Goal: Task Accomplishment & Management: Complete application form

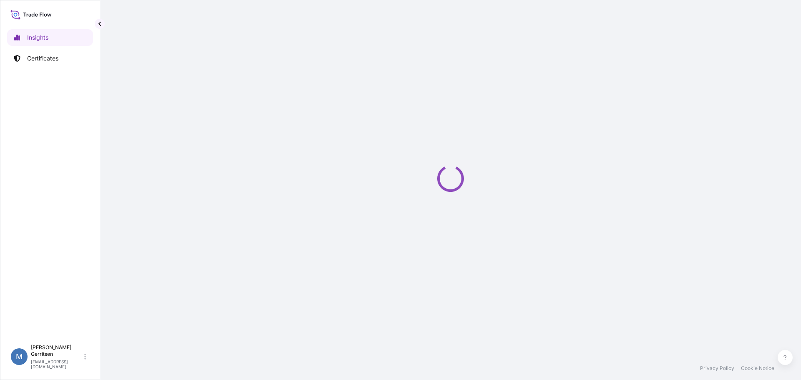
select select "2025"
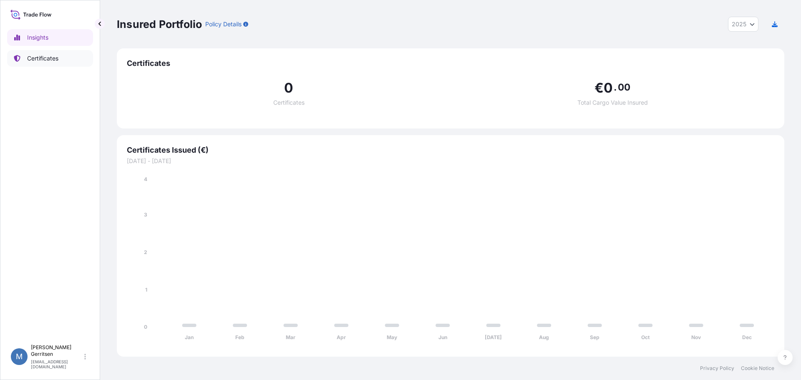
click at [43, 57] on p "Certificates" at bounding box center [42, 58] width 31 height 8
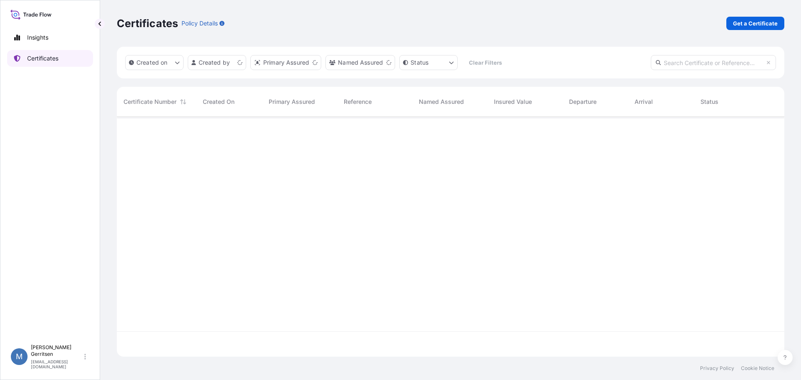
scroll to position [238, 661]
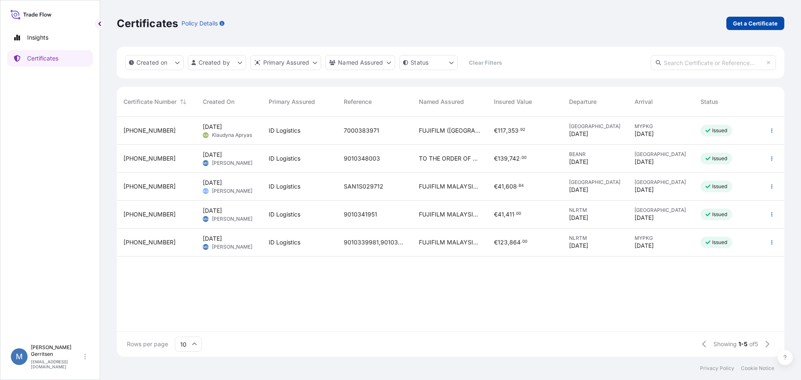
click at [743, 22] on p "Get a Certificate" at bounding box center [755, 23] width 45 height 8
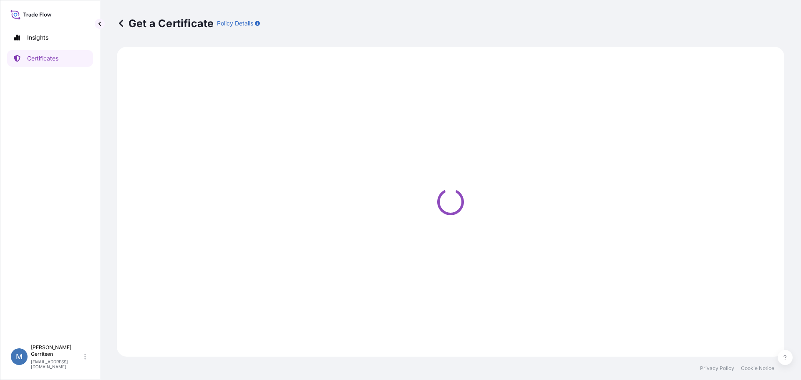
select select "Barge"
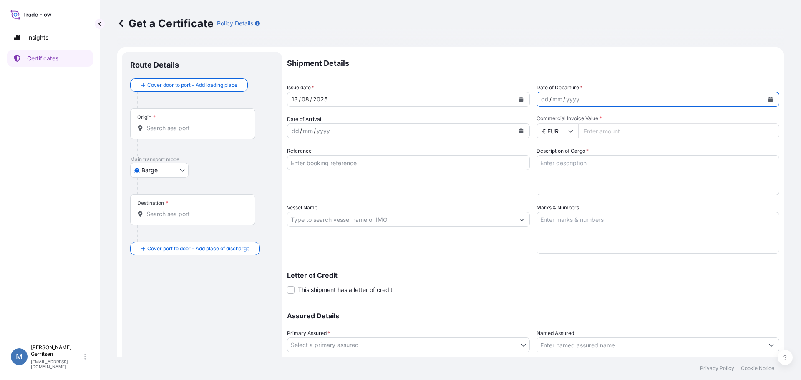
click at [765, 102] on button "Calendar" at bounding box center [770, 99] width 13 height 13
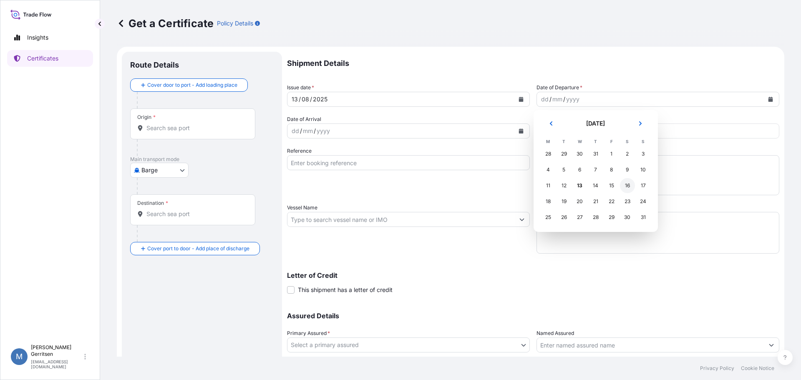
click at [627, 184] on div "16" at bounding box center [627, 185] width 15 height 15
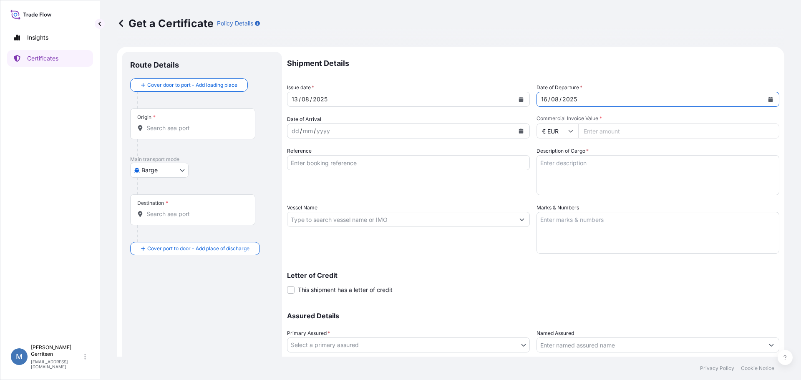
click at [590, 130] on input "Commercial Invoice Value *" at bounding box center [678, 130] width 201 height 15
type input "144444"
click at [577, 171] on textarea "Description of Cargo *" at bounding box center [657, 175] width 243 height 40
click at [559, 169] on textarea "Description of Cargo *" at bounding box center [657, 175] width 243 height 40
paste textarea "FUJI COLOR PAPER 46 PACKAGING UNITS GROSS WEIGHT 18,735.908 KG"
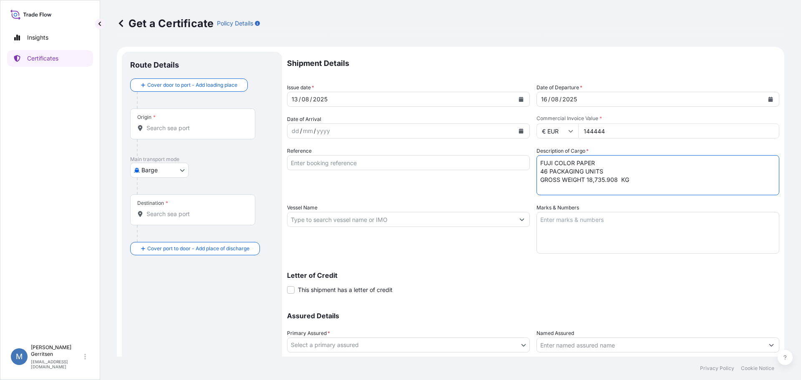
scroll to position [5, 0]
type textarea "FUJI COLOR PAPER 46 PACKAGING UNITS GROSS WEIGHT 18,735.908 KG"
click at [546, 219] on textarea "Marks & Numbers" at bounding box center [657, 233] width 243 height 42
paste textarea "FOTO CAIRO Shipment no: 7000384005 PACKAGING UNIT NO. 1-46"
type textarea "FOTO CAIRO Shipment no: 7000384005 PACKAGING UNIT NO. 1-46"
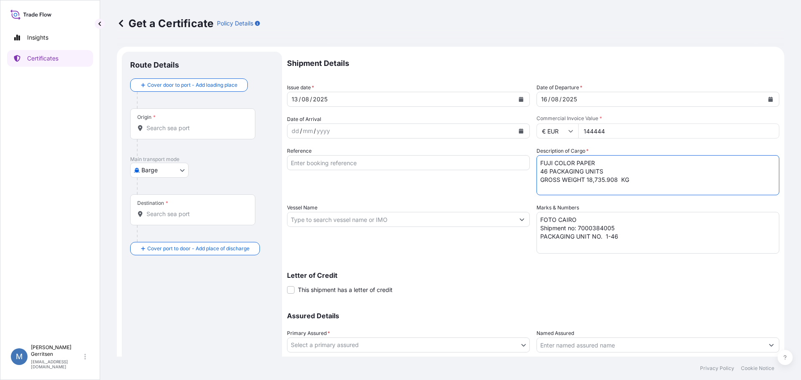
click at [536, 157] on textarea "FUJI COLOR PAPER 46 PACKAGING UNITS GROSS WEIGHT 18,735.908 KG" at bounding box center [657, 175] width 243 height 40
click at [537, 217] on textarea "FOTO CAIRO Shipment no: 7000384005 PACKAGING UNIT NO. 1-46" at bounding box center [657, 233] width 243 height 42
click at [519, 131] on icon "Calendar" at bounding box center [521, 130] width 5 height 5
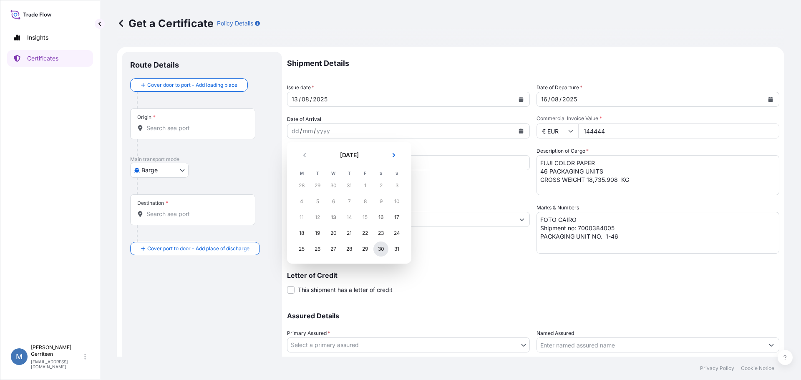
click at [379, 248] on div "30" at bounding box center [380, 249] width 15 height 15
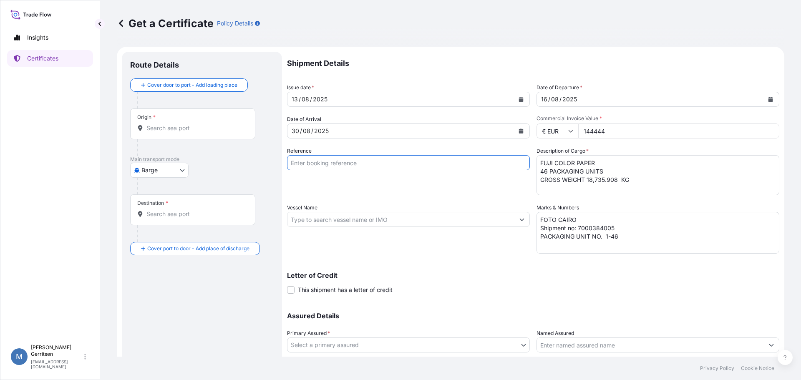
click at [325, 161] on input "Reference" at bounding box center [408, 162] width 243 height 15
click at [324, 164] on input "Reference" at bounding box center [408, 162] width 243 height 15
paste input "9010350548"
type input "9010350548"
click at [300, 222] on input "Vessel Name" at bounding box center [400, 219] width 227 height 15
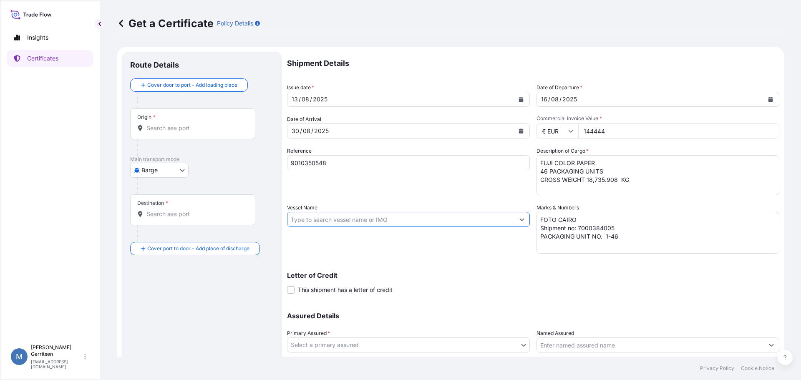
click at [328, 220] on input "Vessel Name" at bounding box center [400, 219] width 227 height 15
paste input "GSL CHATEAU D’IF"
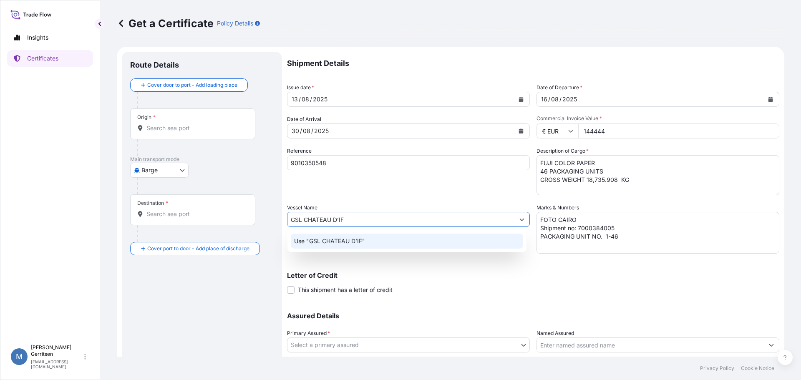
click at [342, 240] on p "Use "GSL CHATEAU D’IF"" at bounding box center [329, 241] width 71 height 8
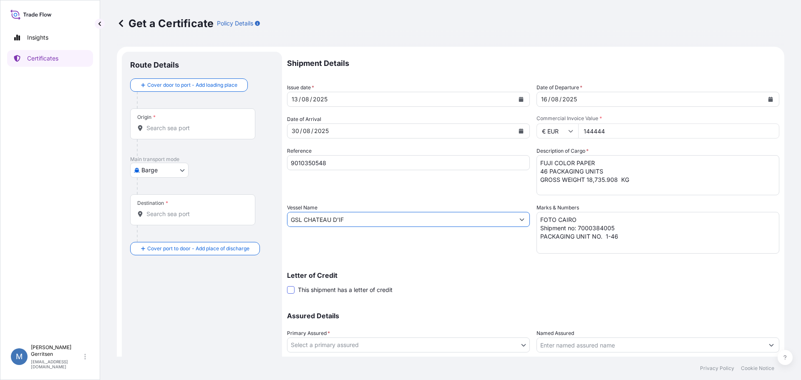
type input "GSL CHATEAU D’IF"
click at [292, 290] on span at bounding box center [291, 290] width 8 height 8
click at [287, 285] on input "This shipment has a letter of credit" at bounding box center [287, 285] width 0 height 0
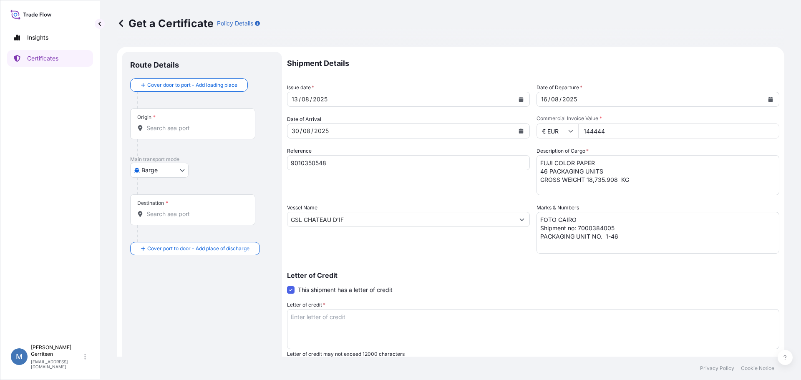
click at [292, 313] on textarea "Letter of credit *" at bounding box center [533, 329] width 492 height 40
paste textarea "IRREVOCABLE L/C NO. : 07707725CA88303"
click at [307, 329] on textarea "IRREVOCABLE L/C NO. : 07707725CA88303" at bounding box center [533, 329] width 492 height 40
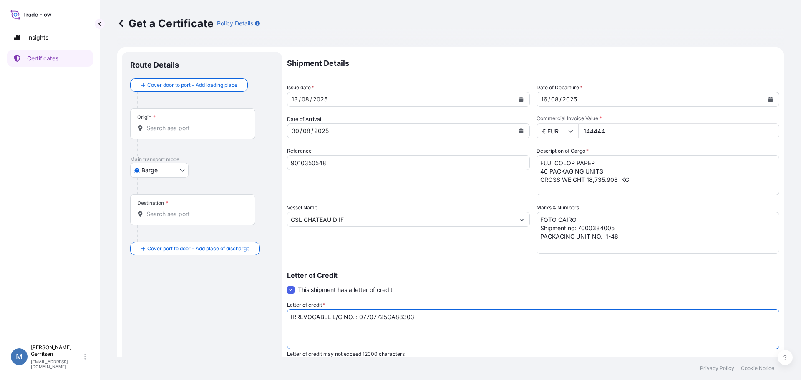
paste textarea "ACID NO. : 2001108452025070052 Egyptian Importer Tax ID: 200110845 Foreign Expo…"
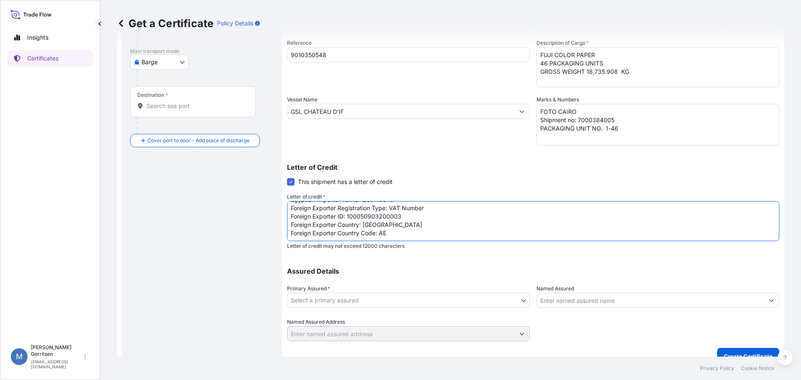
scroll to position [121, 0]
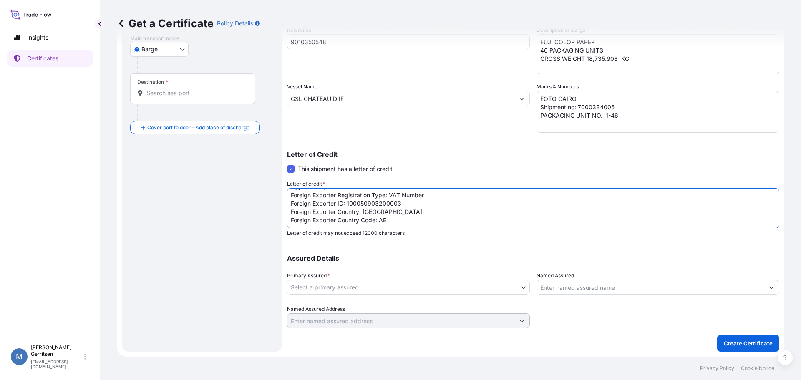
type textarea "IRREVOCABLE L/C NO. : 07707725CA88303 ACID NO. : 2001108452025070052 Egyptian I…"
click at [348, 285] on body "Insights Certificates M [PERSON_NAME] [EMAIL_ADDRESS][DOMAIN_NAME] Get a Certif…" at bounding box center [400, 190] width 801 height 380
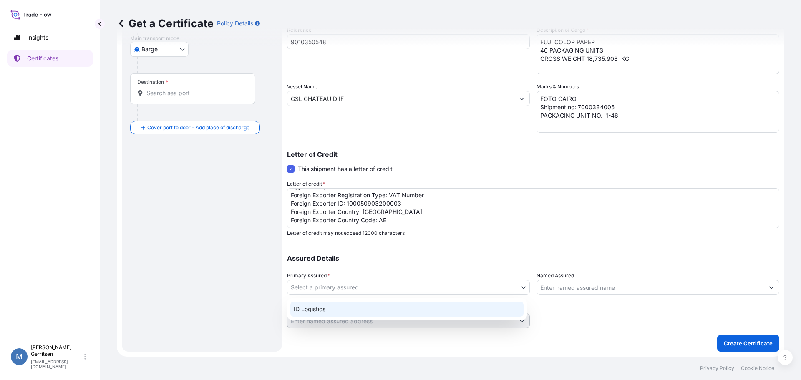
click at [325, 307] on div "ID Logistics" at bounding box center [406, 309] width 233 height 15
select select "31864"
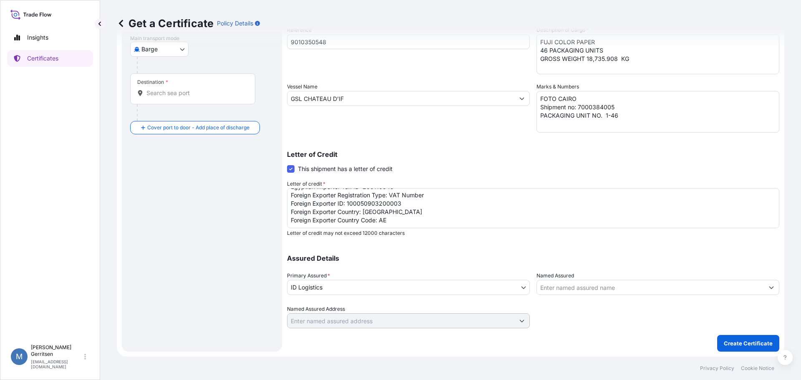
click at [544, 287] on input "Named Assured" at bounding box center [650, 287] width 227 height 15
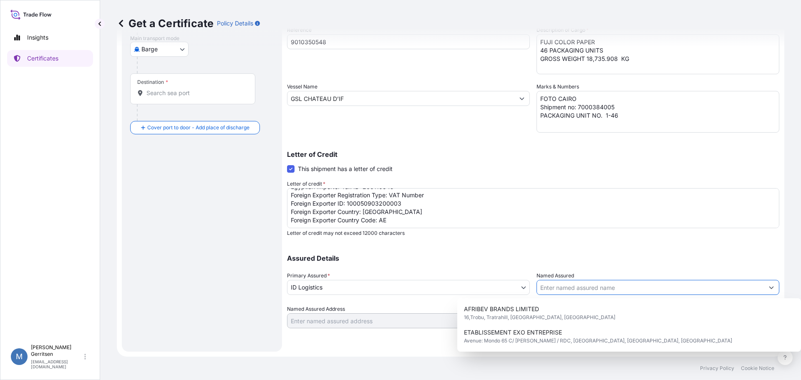
paste input "TO THE ORDER OF NATIONAL BANK OF [GEOGRAPHIC_DATA], [GEOGRAPHIC_DATA], [GEOGRAP…"
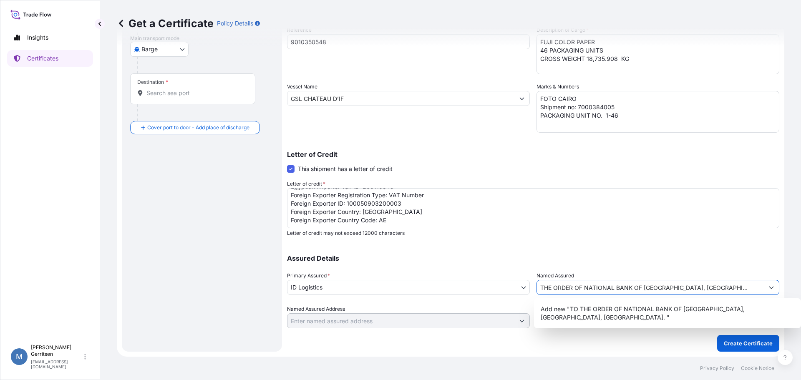
type input "TO THE ORDER OF NATIONAL BANK OF [GEOGRAPHIC_DATA], [GEOGRAPHIC_DATA], [GEOGRAP…"
click at [626, 169] on div "Letter of Credit This shipment has a letter of credit Letter of credit * IRREVO…" at bounding box center [533, 194] width 492 height 86
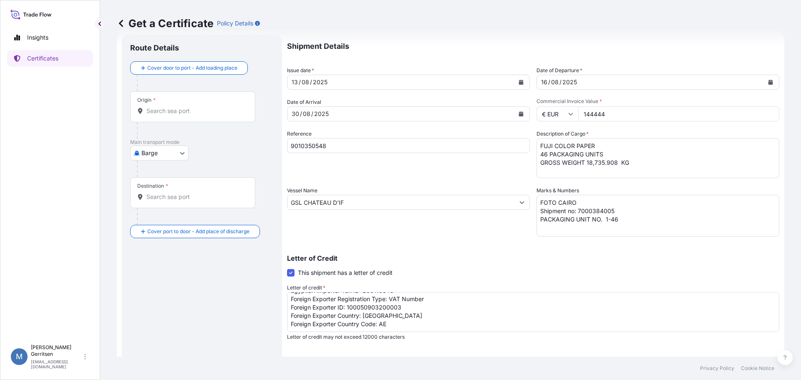
scroll to position [0, 0]
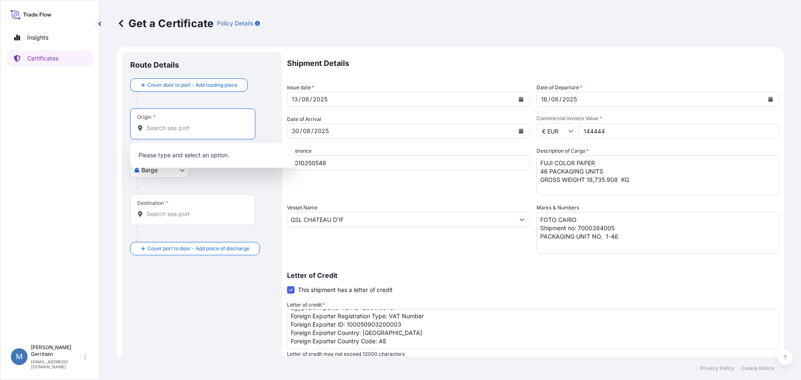
click at [148, 127] on input "Origin *" at bounding box center [195, 128] width 98 height 8
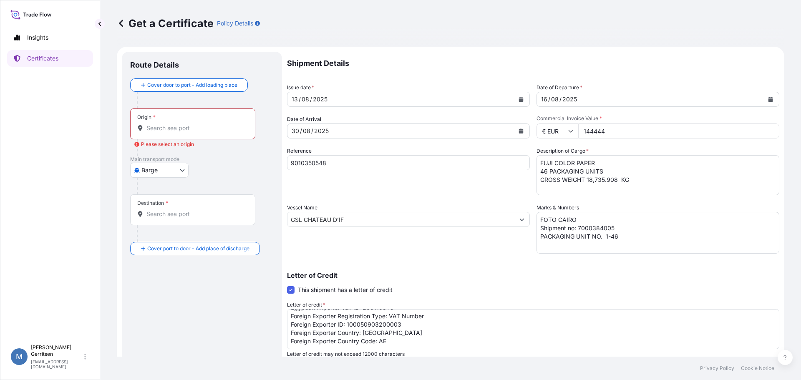
click at [152, 122] on div "Origin *" at bounding box center [192, 123] width 125 height 31
click at [152, 124] on input "Origin * Please select an origin" at bounding box center [195, 128] width 98 height 8
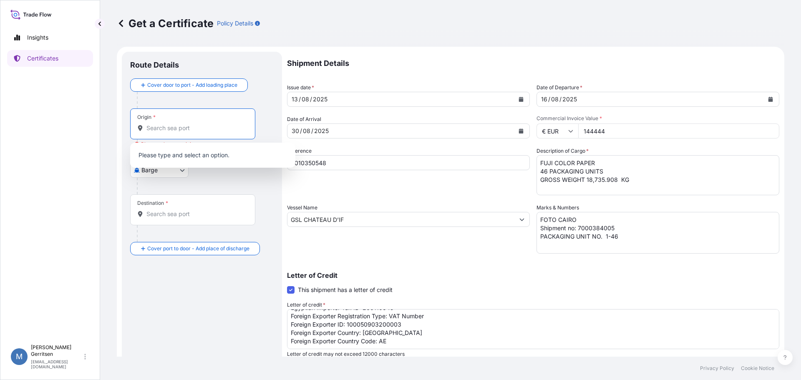
paste input "ANTWERP [GEOGRAPHIC_DATA], [GEOGRAPHIC_DATA]"
click at [212, 194] on div at bounding box center [205, 186] width 137 height 17
click at [181, 128] on input "ANTWERP [GEOGRAPHIC_DATA], [GEOGRAPHIC_DATA]" at bounding box center [195, 128] width 98 height 8
click at [175, 151] on span "[GEOGRAPHIC_DATA], [GEOGRAPHIC_DATA]" at bounding box center [220, 153] width 123 height 8
type input "[GEOGRAPHIC_DATA], [GEOGRAPHIC_DATA]"
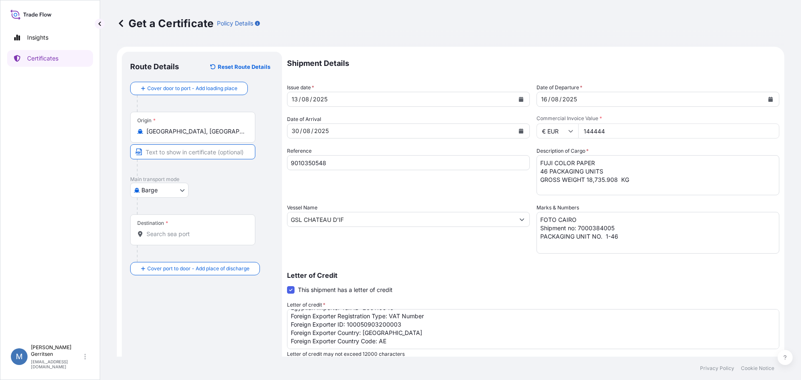
click at [167, 151] on input "Text to appear on certificate" at bounding box center [192, 151] width 125 height 15
paste input "ANTWERP [GEOGRAPHIC_DATA], [GEOGRAPHIC_DATA]"
type input "ANTWERP [GEOGRAPHIC_DATA], [GEOGRAPHIC_DATA]"
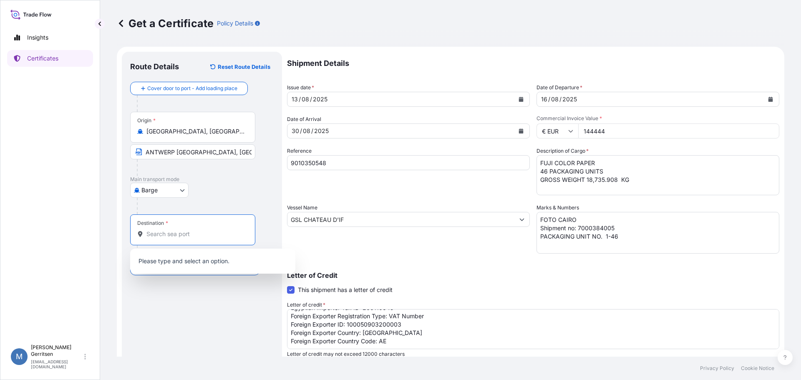
click at [151, 231] on input "Destination *" at bounding box center [195, 234] width 98 height 8
paste input "ALEXANDRIA SEAPORT, [GEOGRAPHIC_DATA]"
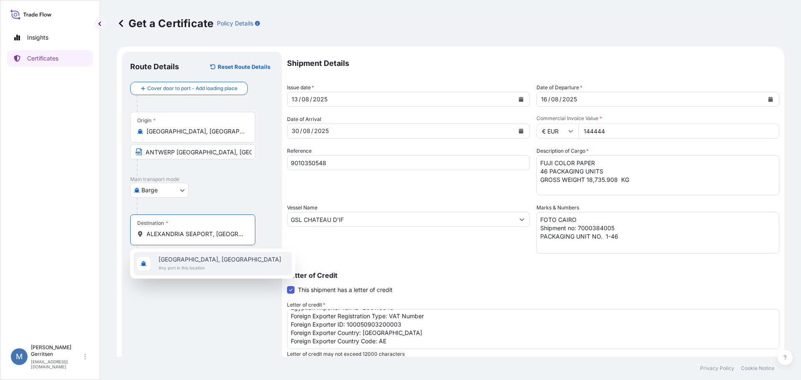
click at [176, 258] on span "[GEOGRAPHIC_DATA], [GEOGRAPHIC_DATA]" at bounding box center [220, 259] width 123 height 8
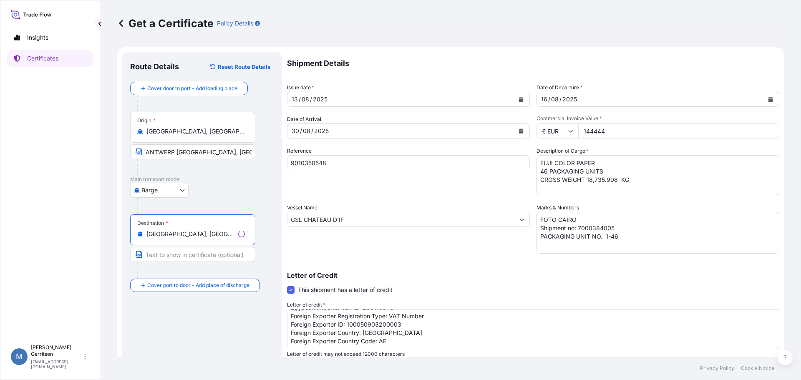
type input "[GEOGRAPHIC_DATA], [GEOGRAPHIC_DATA]"
click at [174, 254] on input "Text to appear on certificate" at bounding box center [192, 254] width 125 height 15
paste input "ALEXANDRIA SEAPORT, [GEOGRAPHIC_DATA]"
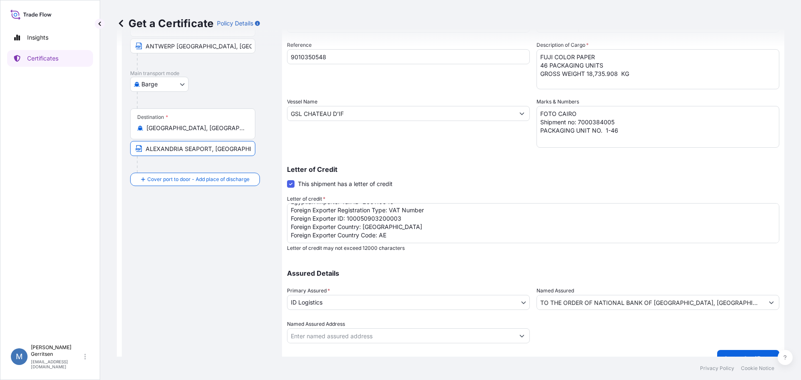
scroll to position [121, 0]
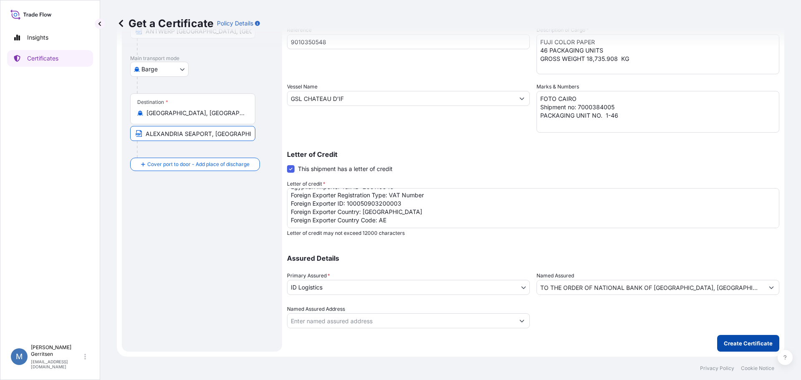
type input "ALEXANDRIA SEAPORT, [GEOGRAPHIC_DATA]"
click at [734, 344] on p "Create Certificate" at bounding box center [748, 343] width 49 height 8
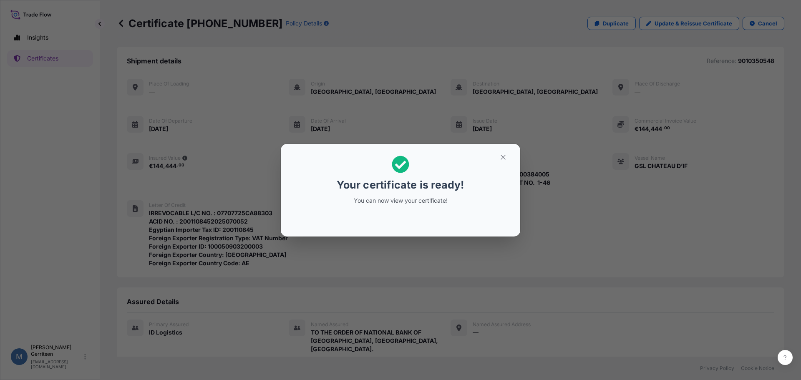
click at [392, 162] on icon at bounding box center [401, 165] width 18 height 18
click at [499, 155] on button "button" at bounding box center [503, 157] width 21 height 13
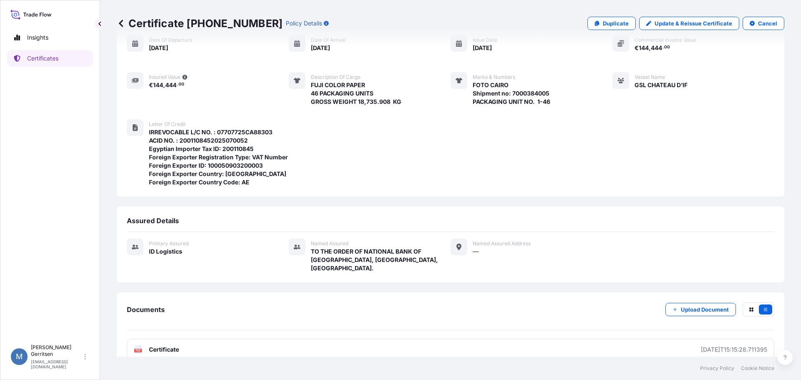
scroll to position [84, 0]
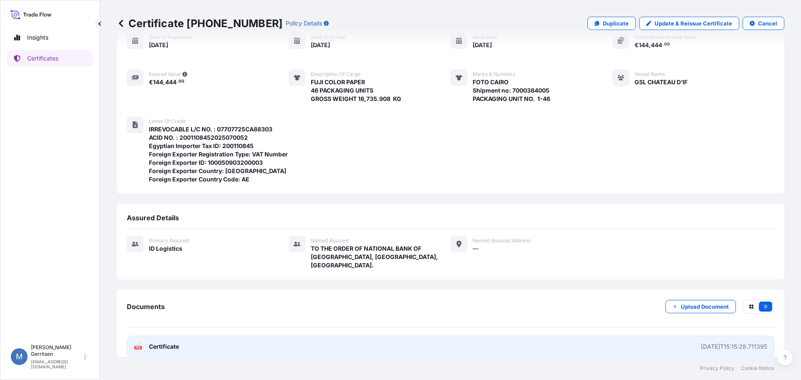
click at [166, 342] on span "Certificate" at bounding box center [164, 346] width 30 height 8
